Goal: Navigation & Orientation: Find specific page/section

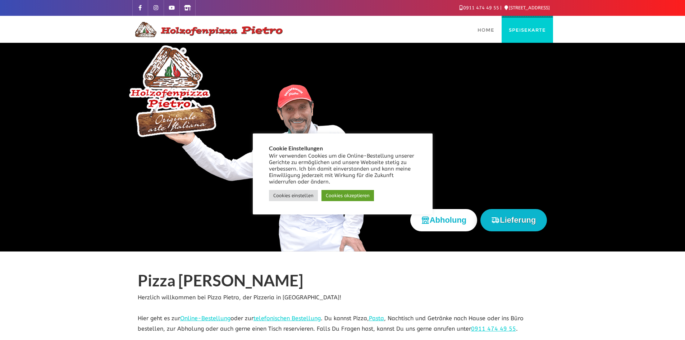
click at [539, 26] on link "Speisekarte" at bounding box center [527, 29] width 51 height 27
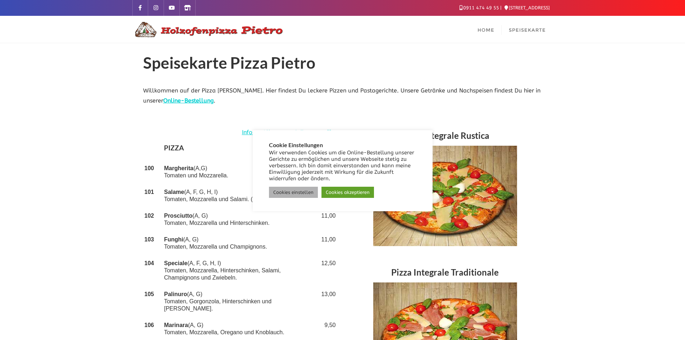
click at [314, 193] on link "Cookies einstellen" at bounding box center [293, 192] width 49 height 11
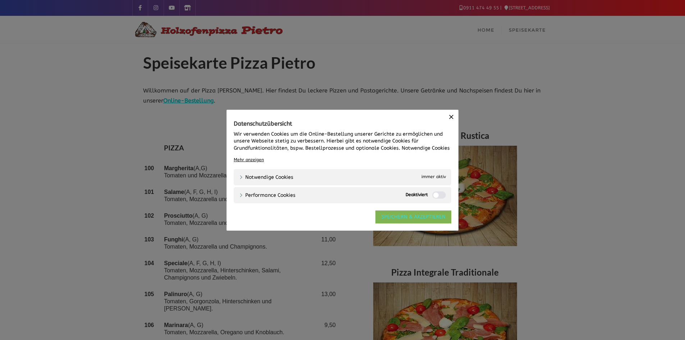
click at [405, 214] on link "SPEICHERN & AKZEPTIEREN" at bounding box center [414, 216] width 76 height 13
